Goal: Transaction & Acquisition: Purchase product/service

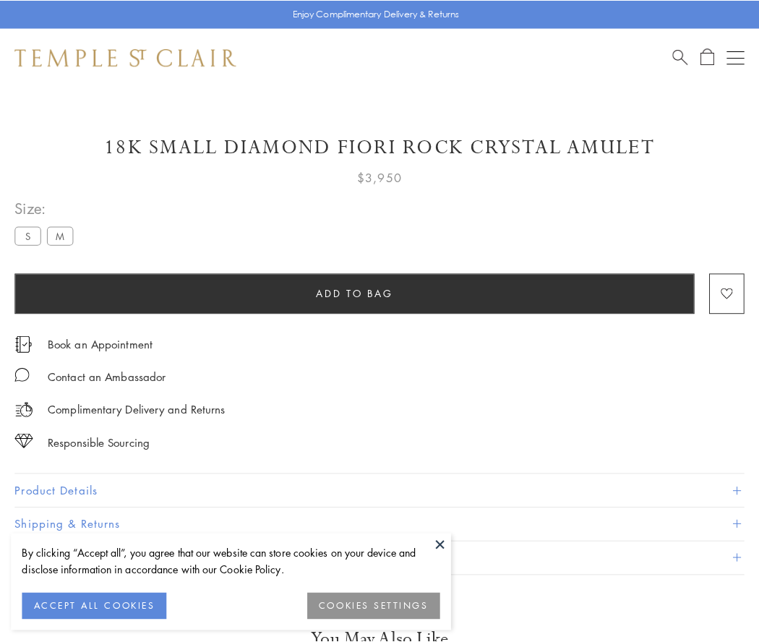
scroll to position [6, 0]
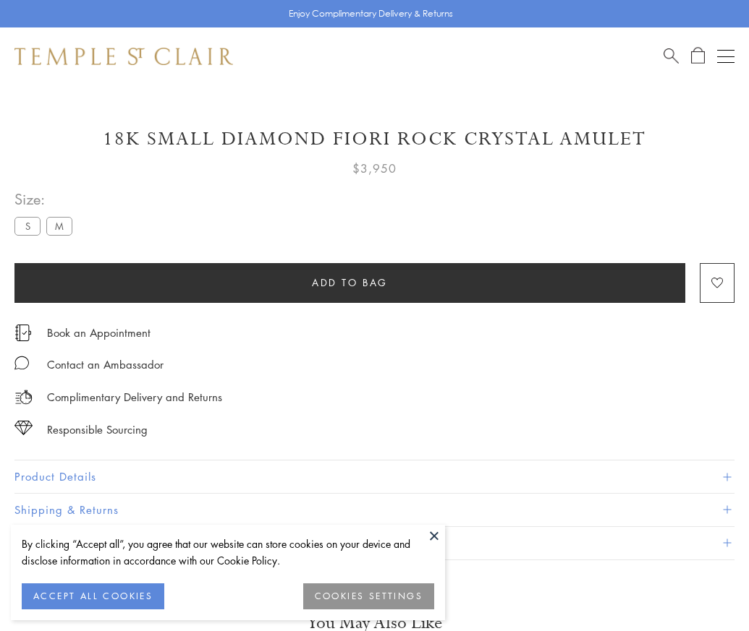
click at [349, 282] on span "Add to bag" at bounding box center [350, 283] width 76 height 16
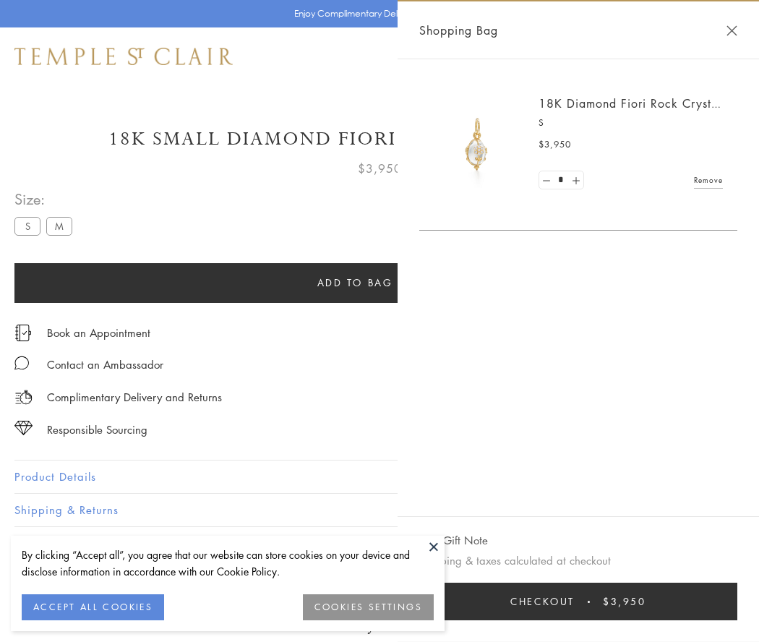
click at [582, 602] on button "Checkout $3,950" at bounding box center [578, 602] width 318 height 38
